Goal: Task Accomplishment & Management: Use online tool/utility

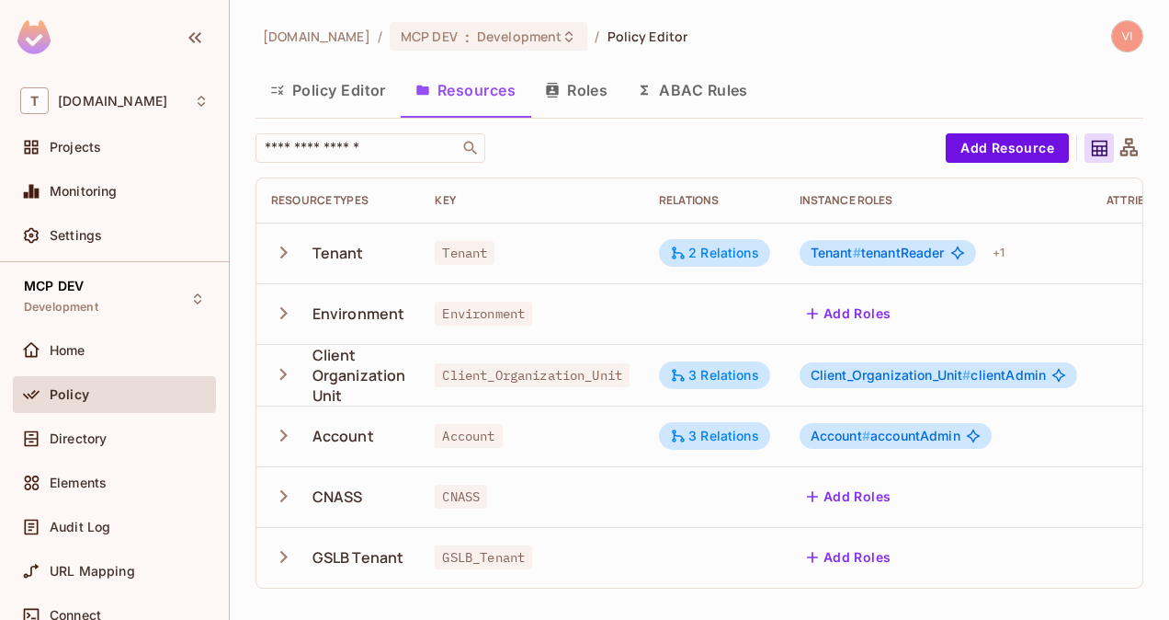
click at [479, 48] on div "MCP DEV : Development" at bounding box center [489, 36] width 199 height 29
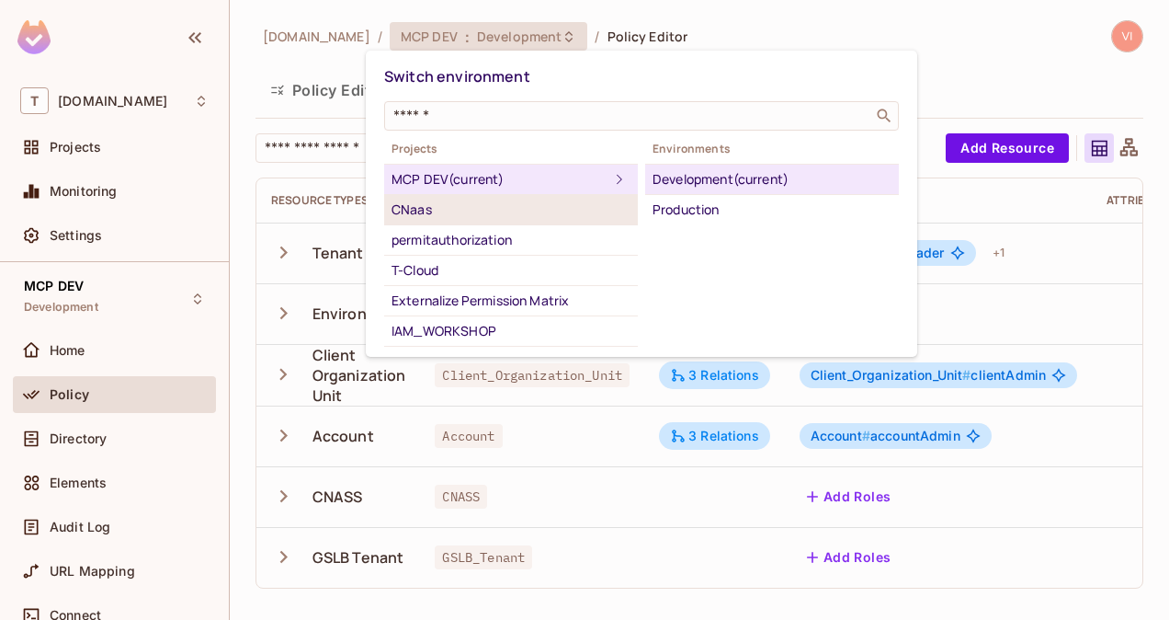
click at [444, 222] on li "CNaas" at bounding box center [511, 210] width 254 height 30
click at [694, 177] on div "Development (current)" at bounding box center [772, 179] width 239 height 22
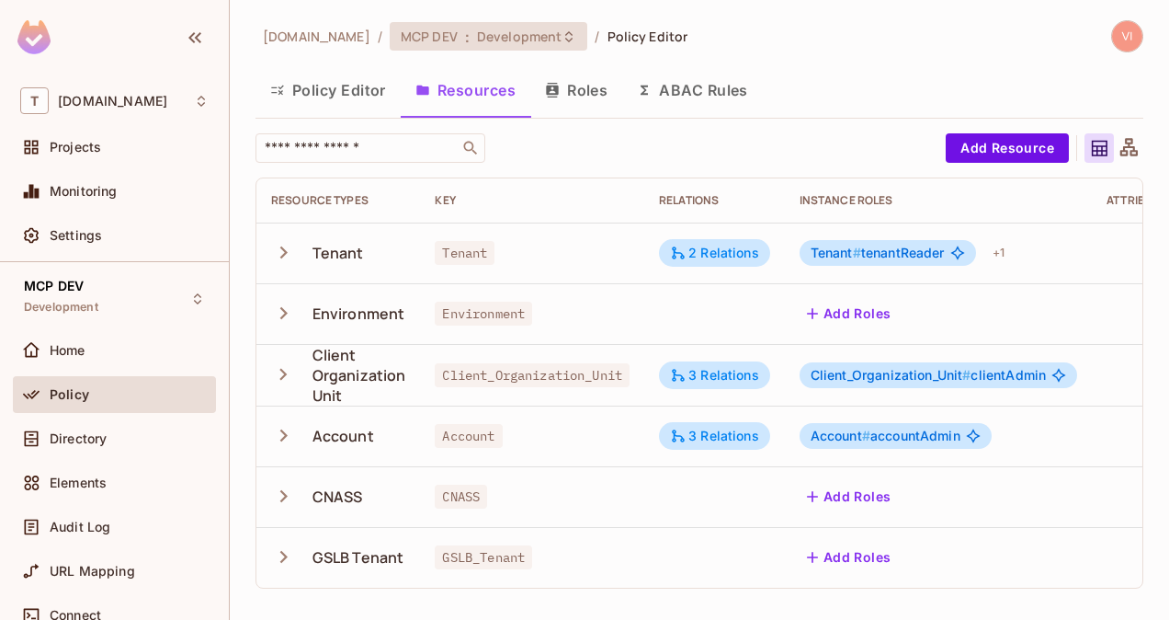
click at [477, 33] on span "Development" at bounding box center [519, 36] width 85 height 17
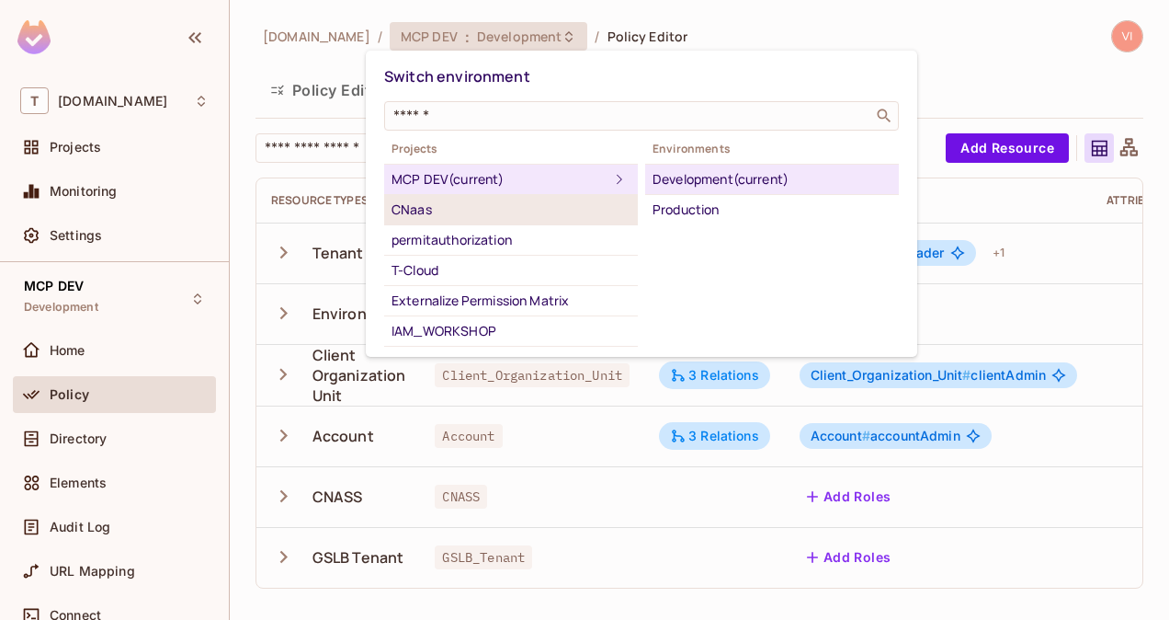
click at [454, 213] on div "CNaas" at bounding box center [511, 210] width 239 height 22
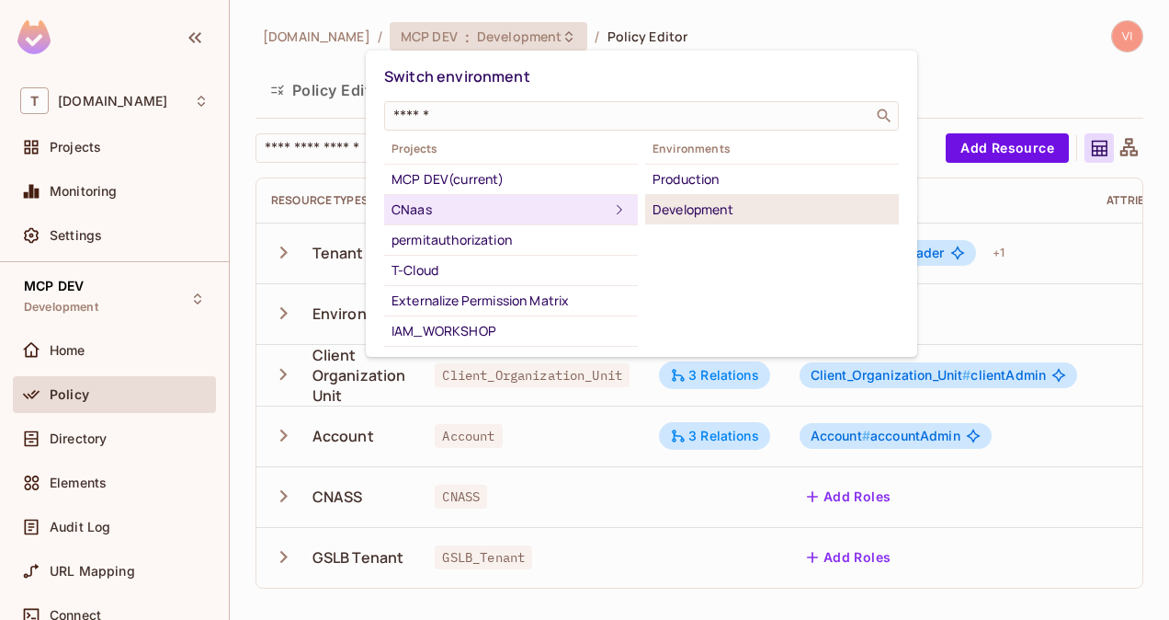
click at [723, 202] on div "Development" at bounding box center [772, 210] width 239 height 22
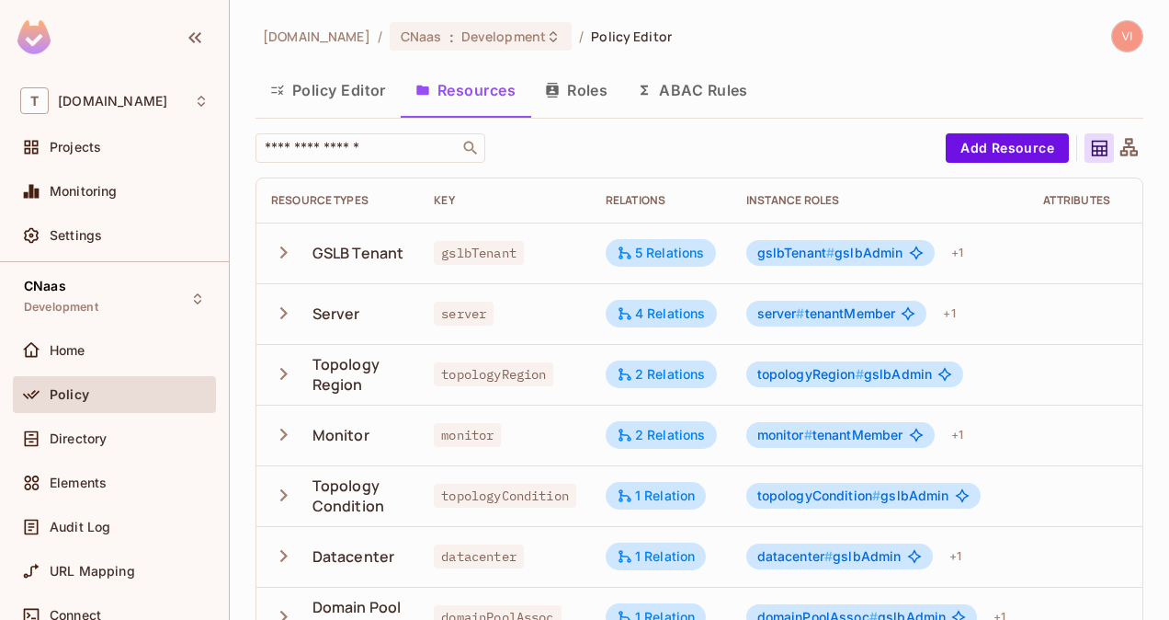
click at [607, 394] on div "[DOMAIN_NAME] / CNaas : Development / Policy Editor Policy Editor Resources Rol…" at bounding box center [700, 310] width 940 height 620
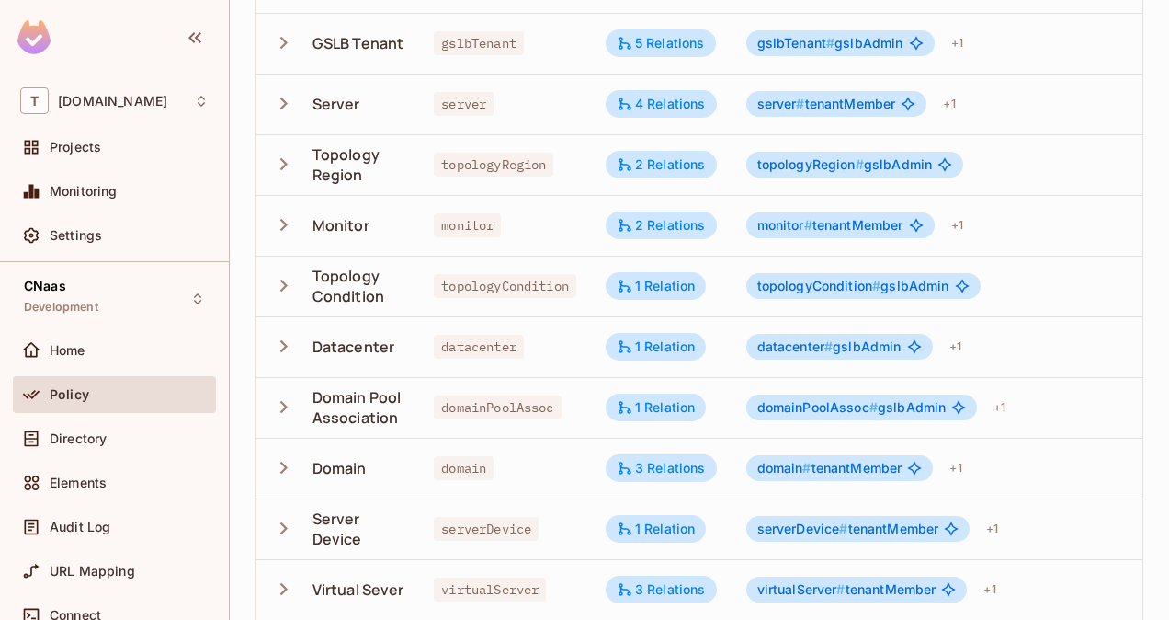
scroll to position [211, 0]
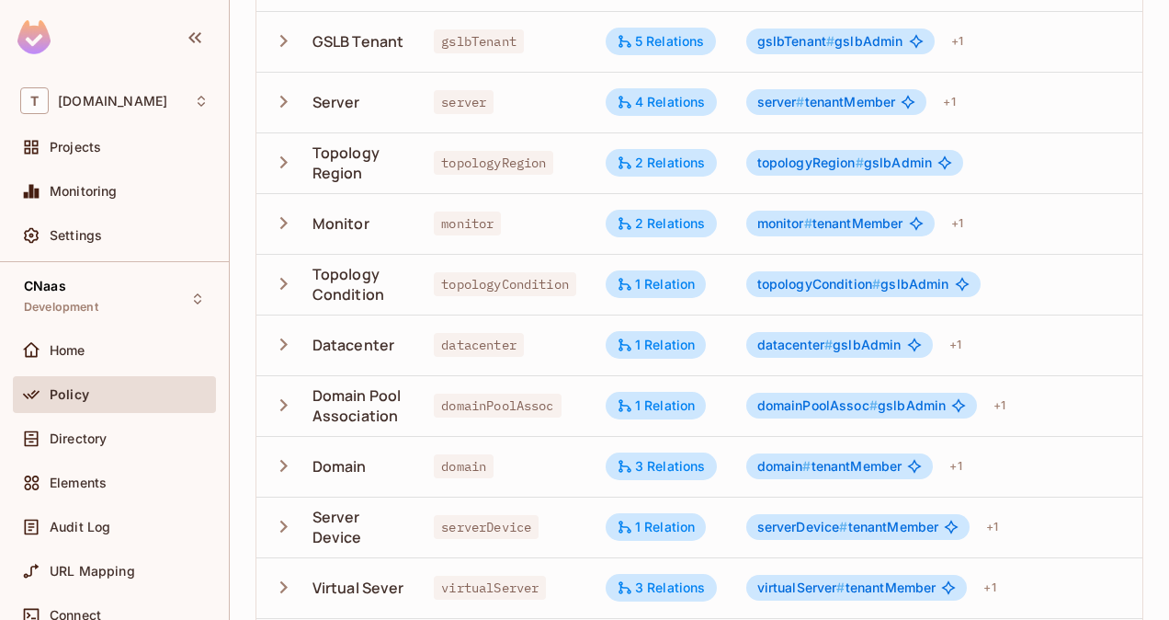
click at [585, 578] on td "virtualServer" at bounding box center [505, 587] width 172 height 61
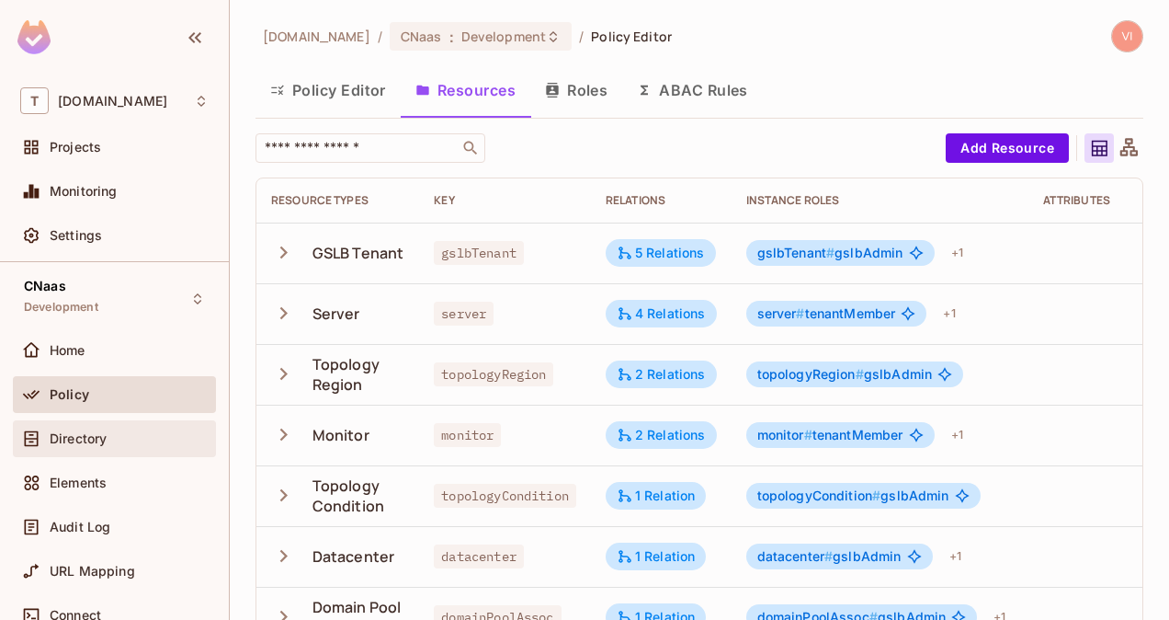
click at [86, 445] on div "Directory" at bounding box center [114, 439] width 188 height 22
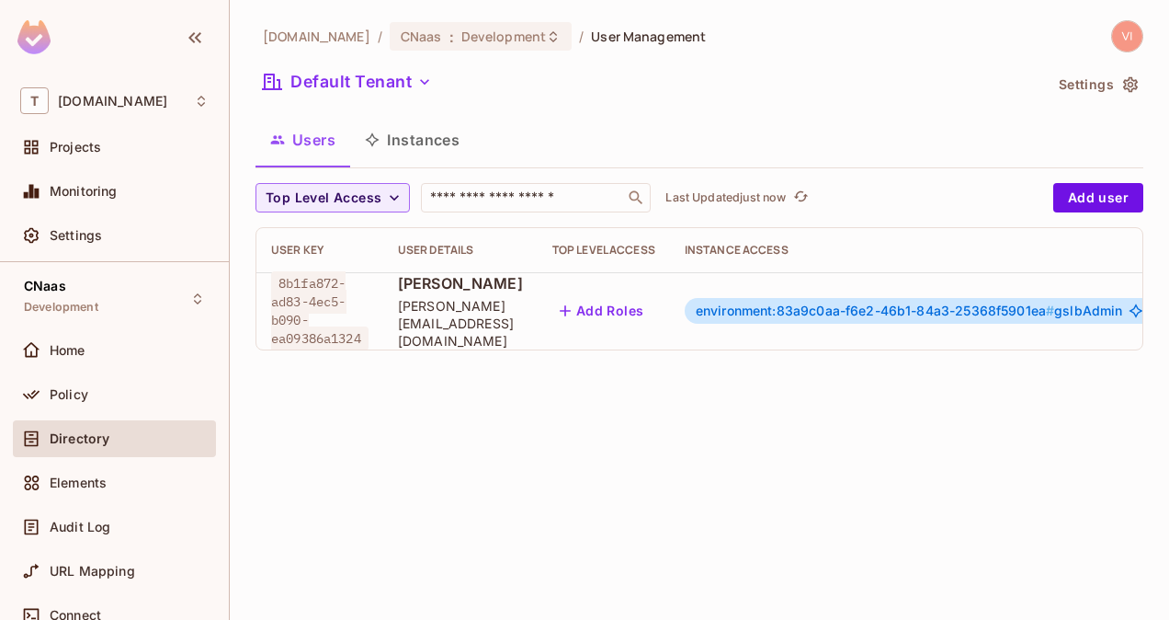
scroll to position [0, 113]
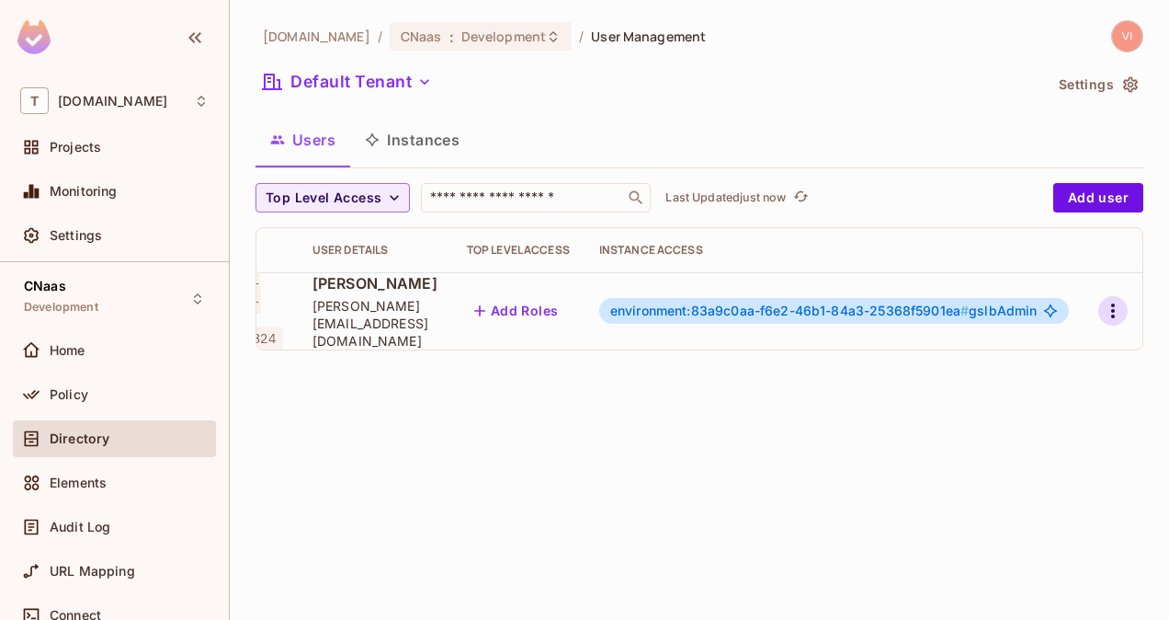
click at [1109, 316] on icon "button" at bounding box center [1113, 311] width 22 height 22
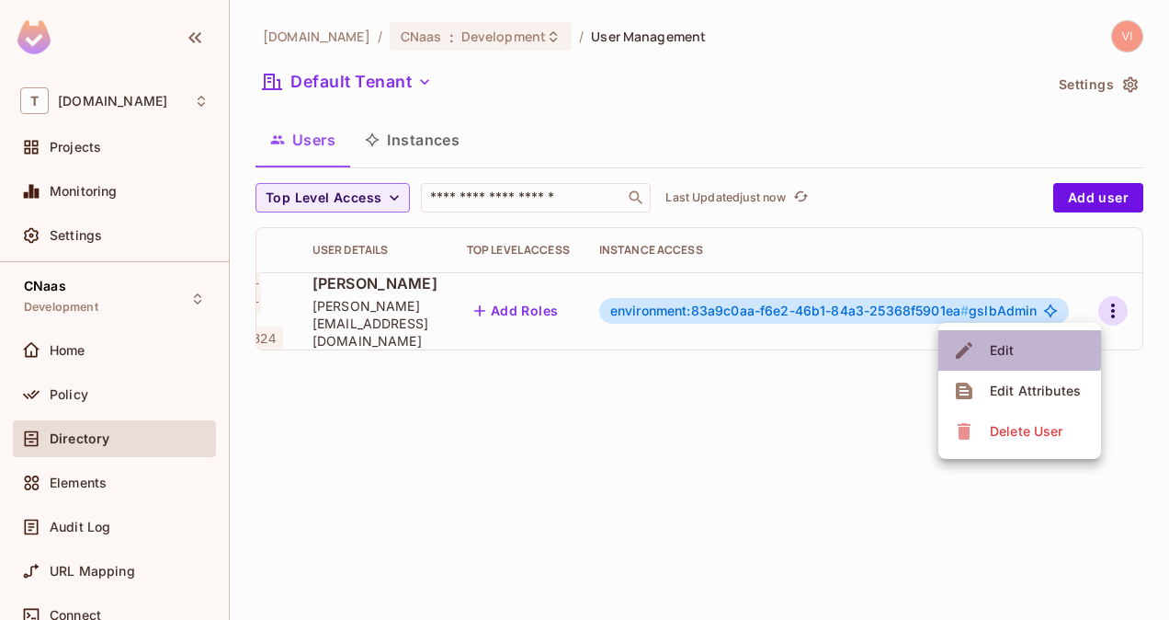
click at [1006, 344] on div "Edit" at bounding box center [1002, 350] width 25 height 18
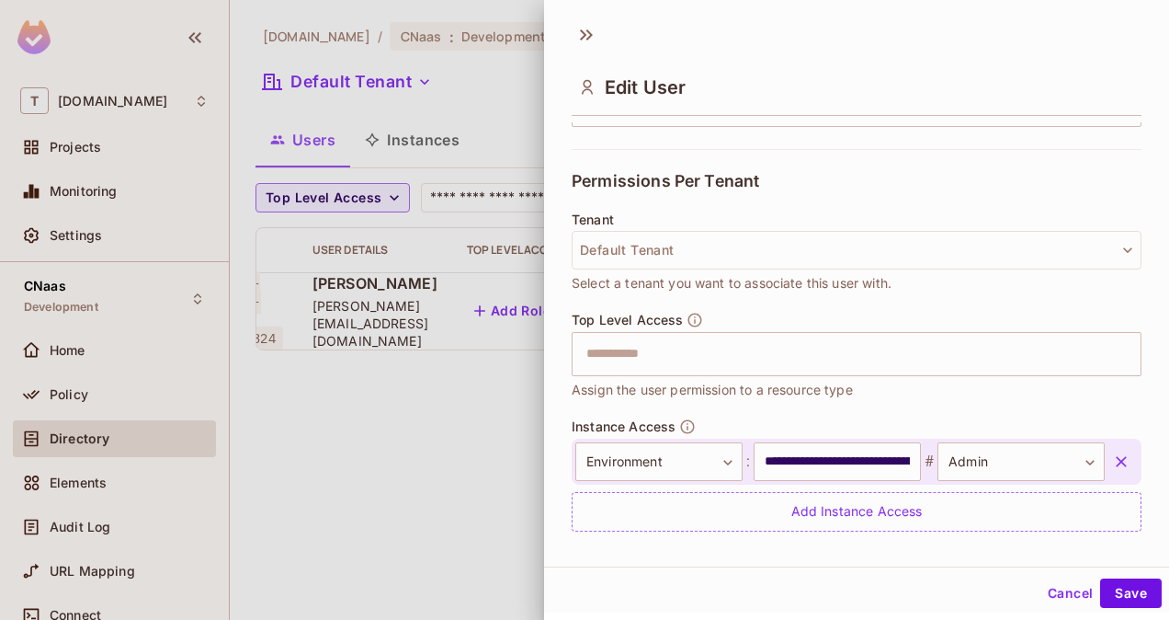
scroll to position [411, 0]
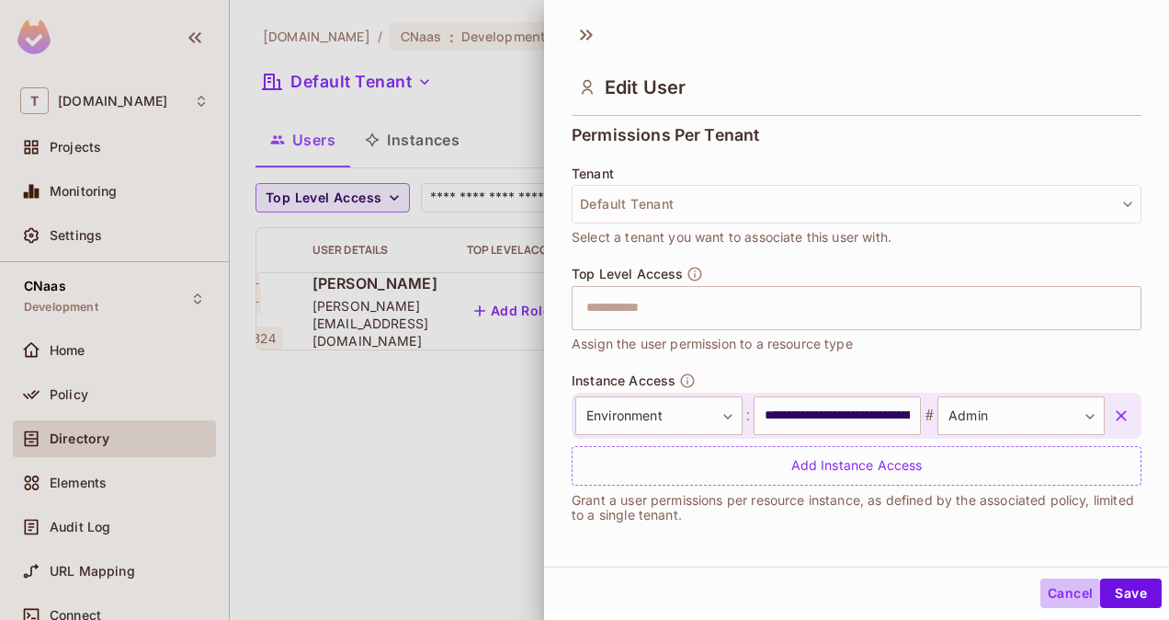
click at [1065, 593] on button "Cancel" at bounding box center [1071, 592] width 60 height 29
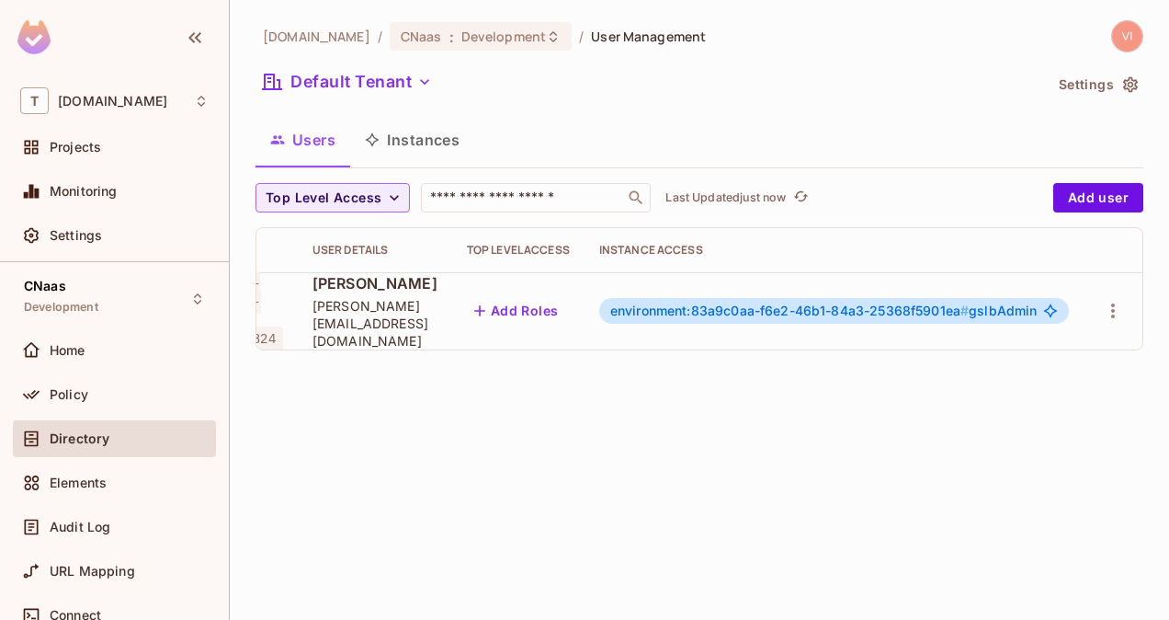
click at [698, 572] on div "[DOMAIN_NAME] / CNaas : Development / User Management Default Tenant Settings U…" at bounding box center [700, 310] width 940 height 620
click at [462, 33] on span "Development" at bounding box center [504, 36] width 85 height 17
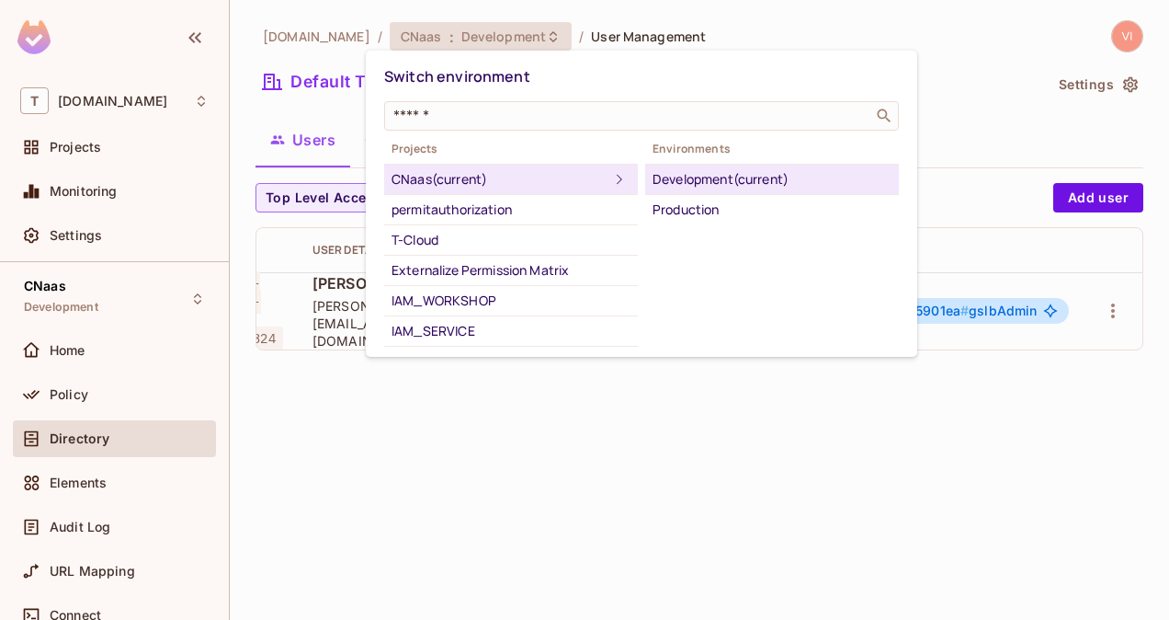
click at [51, 390] on div at bounding box center [584, 310] width 1169 height 620
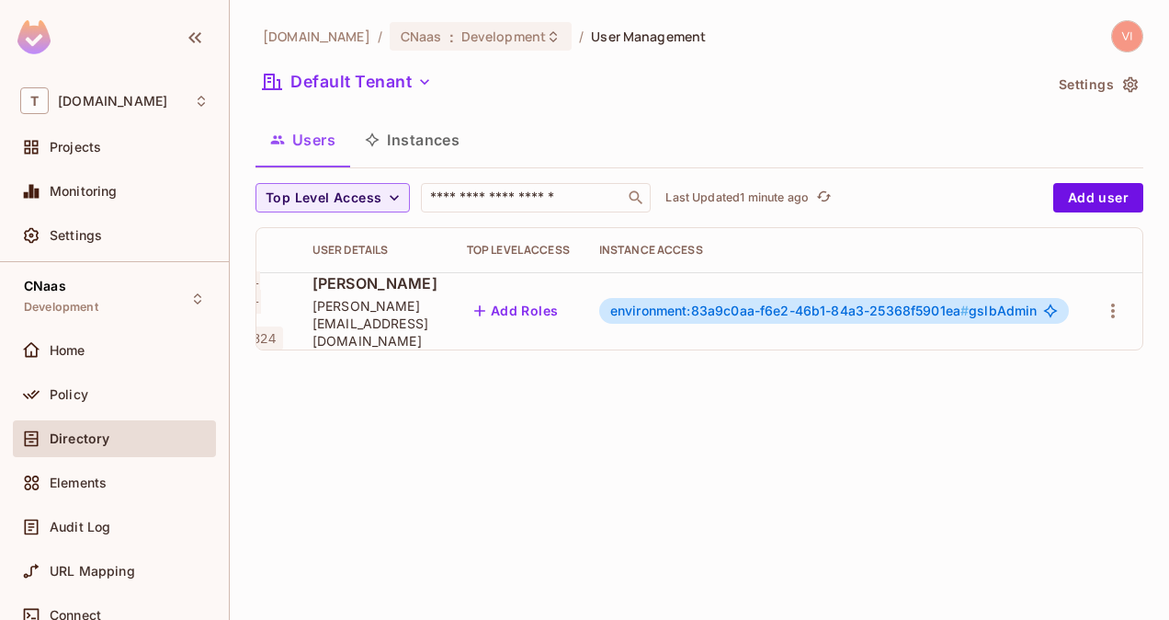
click at [51, 390] on div "Switch environment ​ Projects CNaas (current) permitauthorization T-Cloud Exter…" at bounding box center [584, 310] width 1169 height 620
click at [51, 390] on span "Policy" at bounding box center [69, 394] width 39 height 15
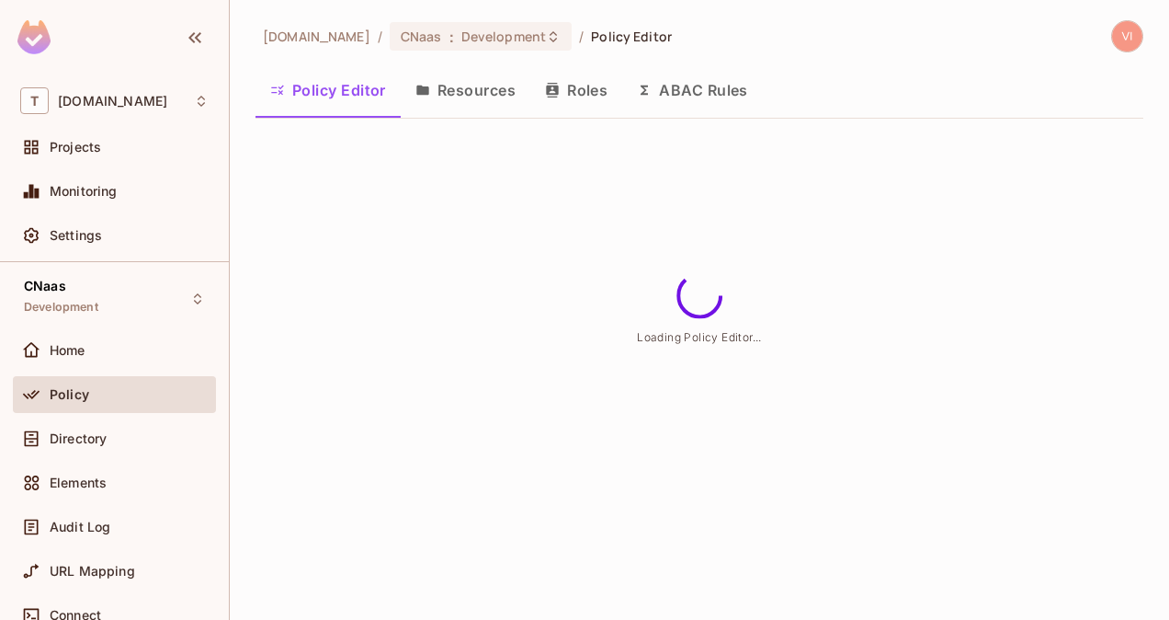
click at [482, 88] on button "Resources" at bounding box center [466, 90] width 130 height 46
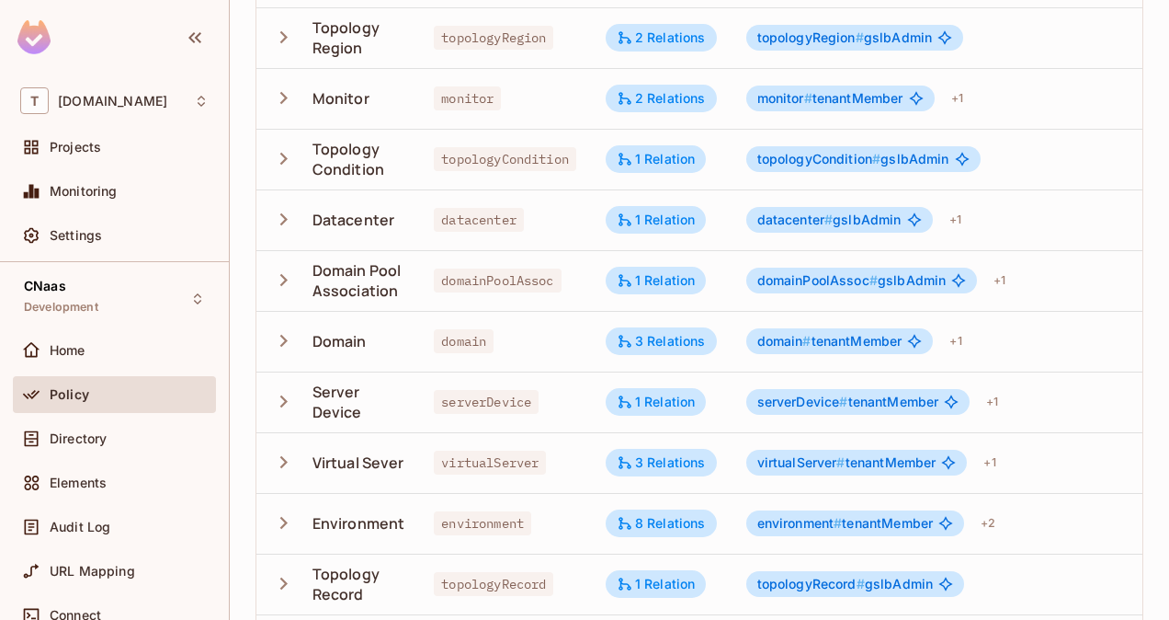
scroll to position [481, 0]
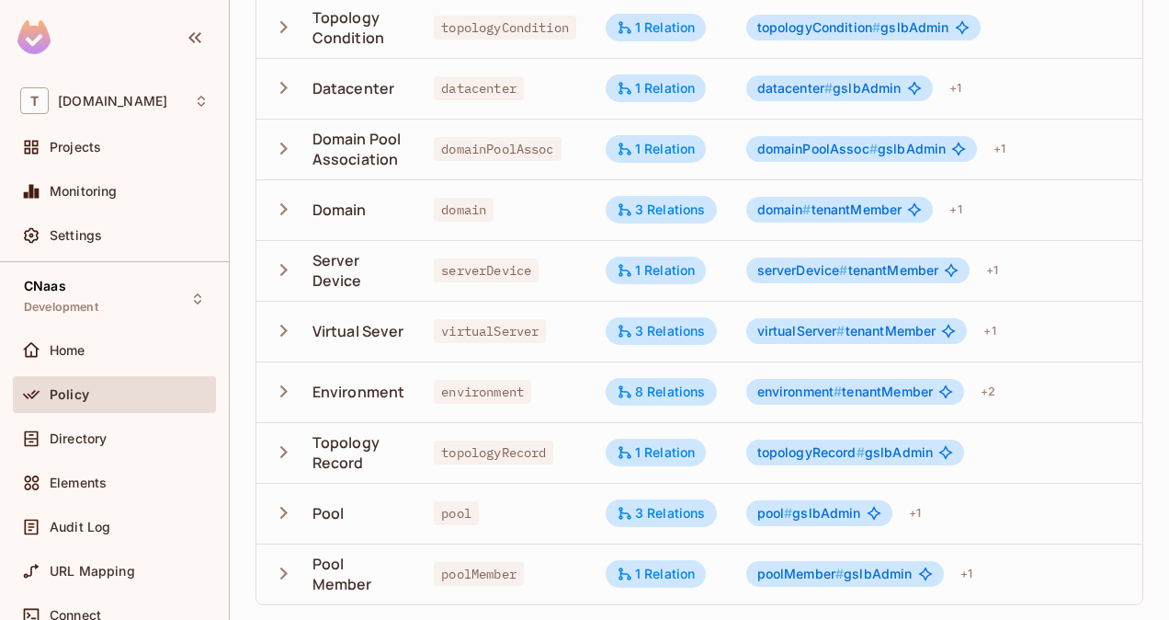
click at [283, 507] on icon "button" at bounding box center [283, 513] width 7 height 12
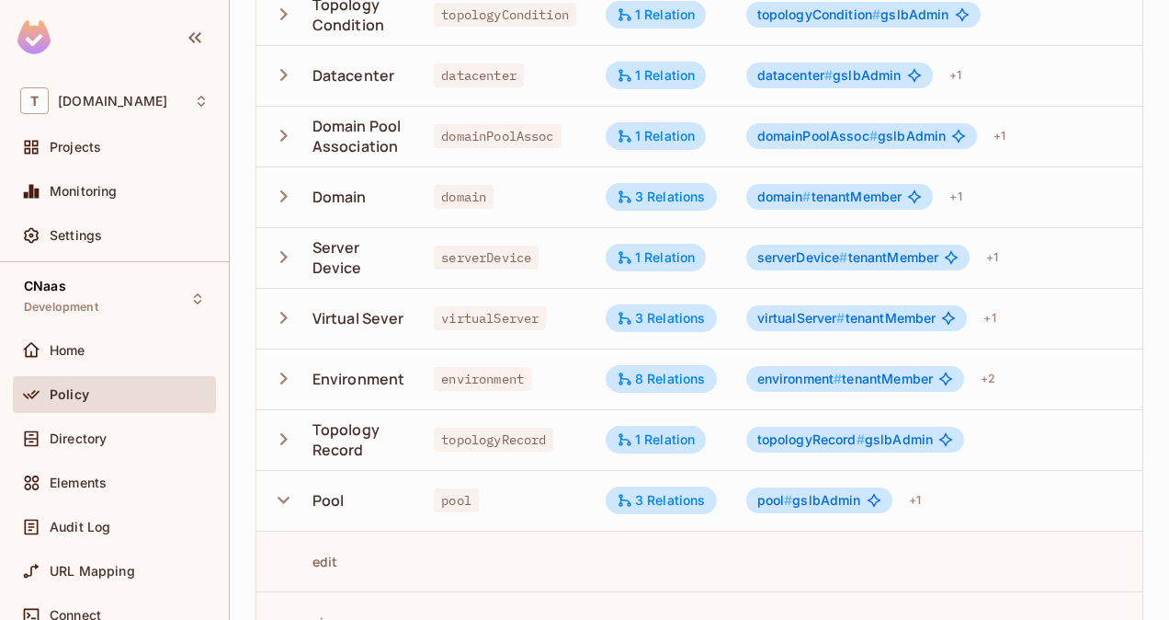
click at [287, 502] on icon "button" at bounding box center [283, 499] width 25 height 25
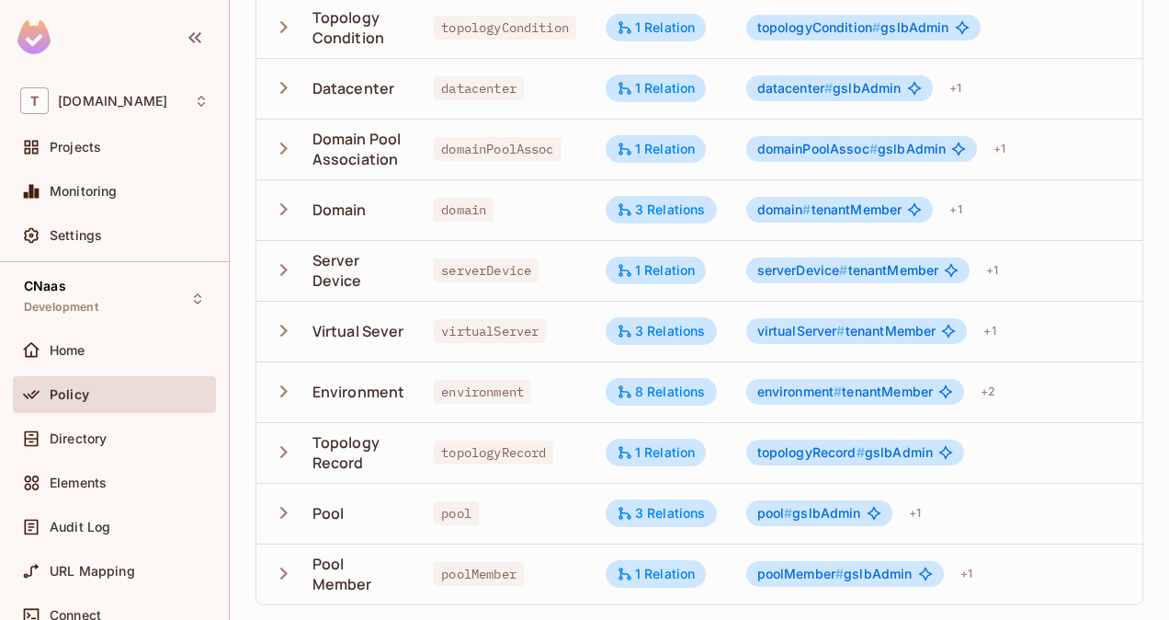
scroll to position [0, 96]
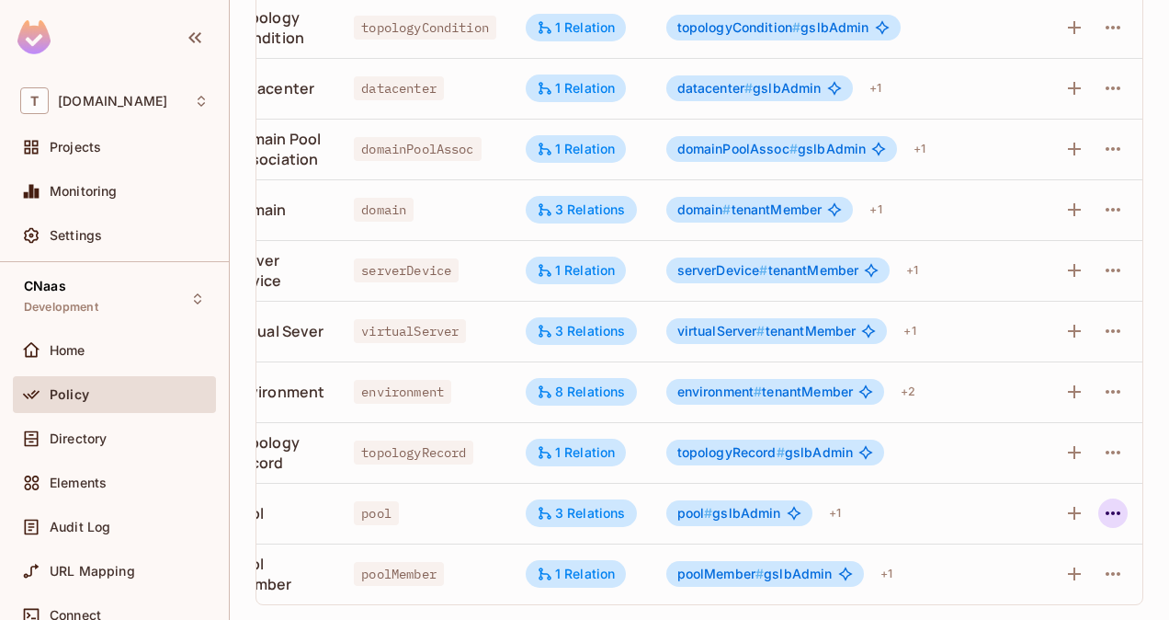
click at [1109, 502] on icon "button" at bounding box center [1113, 513] width 22 height 22
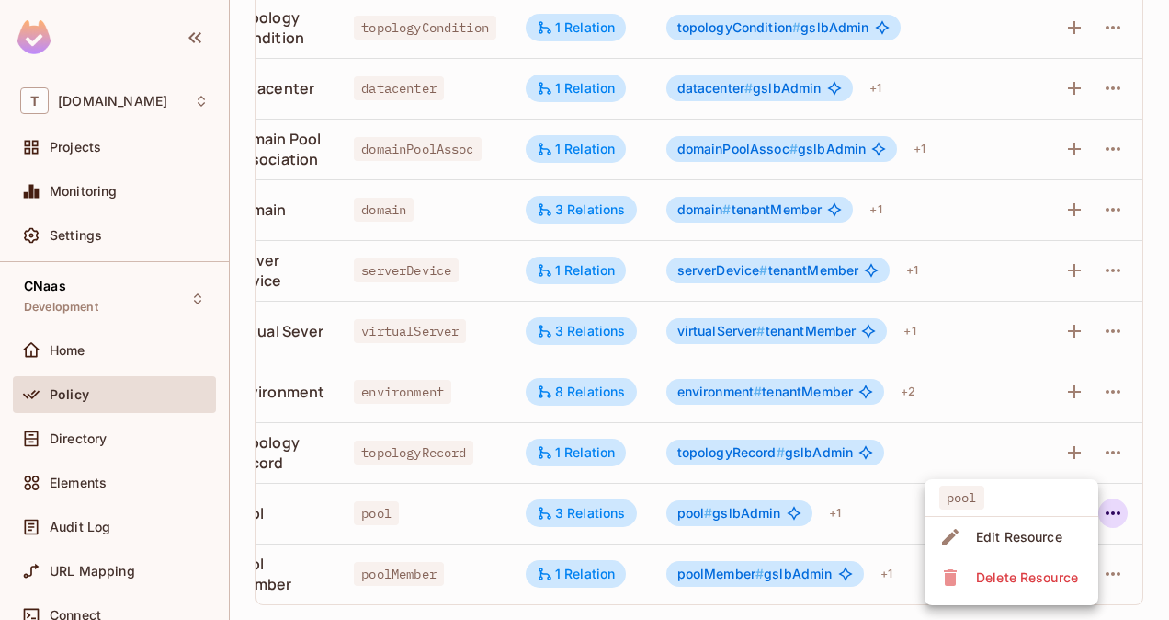
click at [1028, 541] on div "Edit Resource" at bounding box center [1019, 537] width 86 height 18
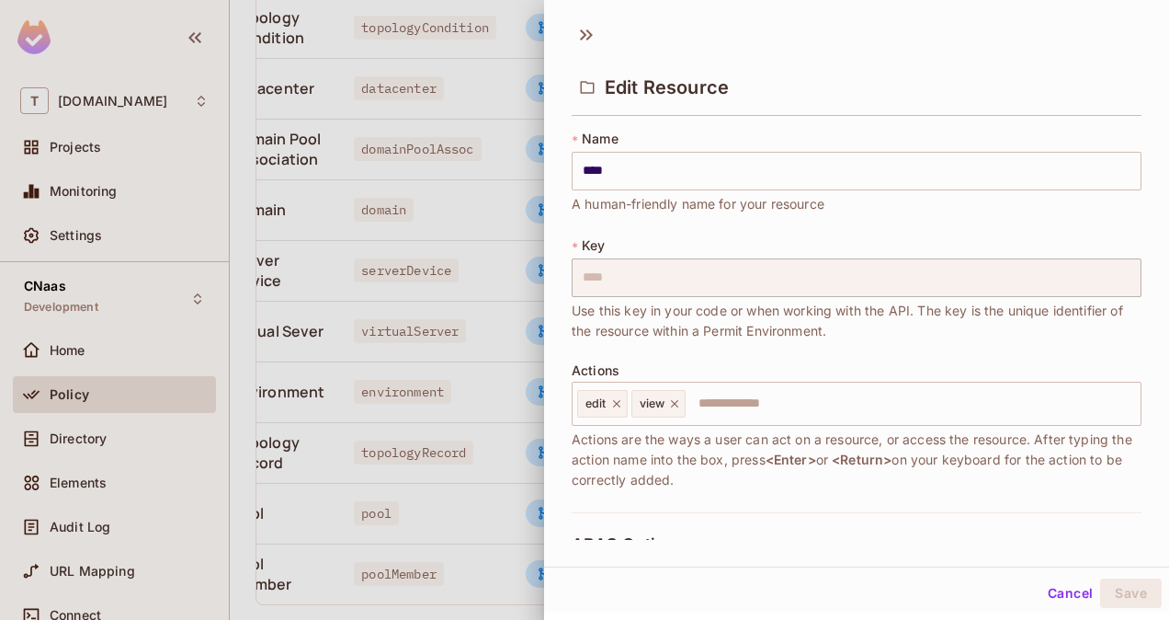
click at [712, 598] on div "Cancel Save" at bounding box center [856, 593] width 625 height 44
click at [489, 374] on div at bounding box center [584, 310] width 1169 height 620
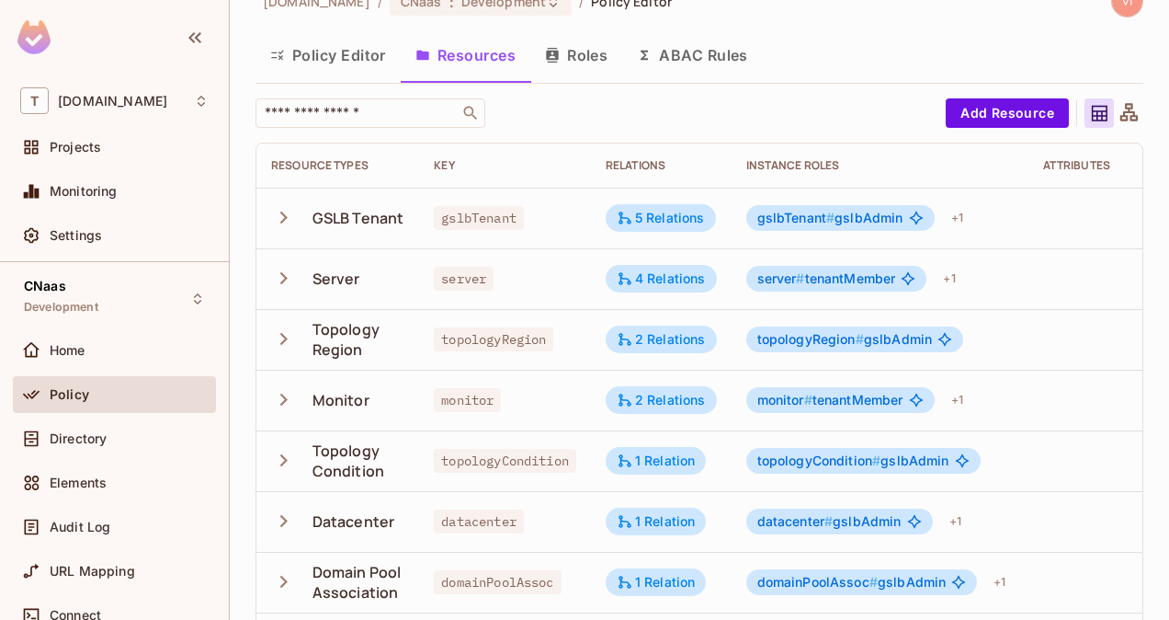
scroll to position [0, 0]
